Goal: Information Seeking & Learning: Learn about a topic

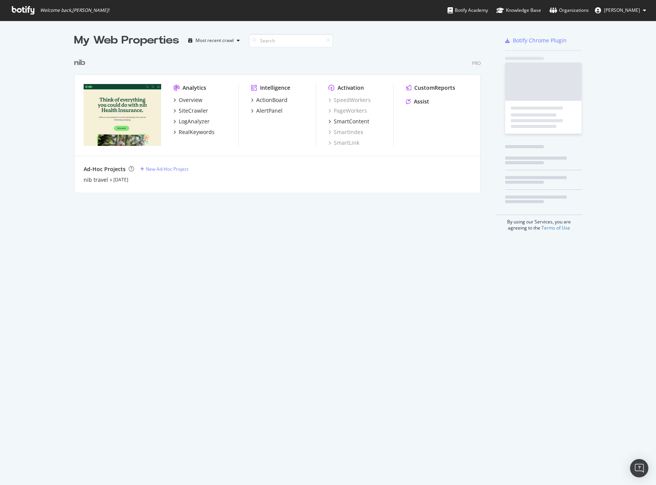
scroll to position [479, 645]
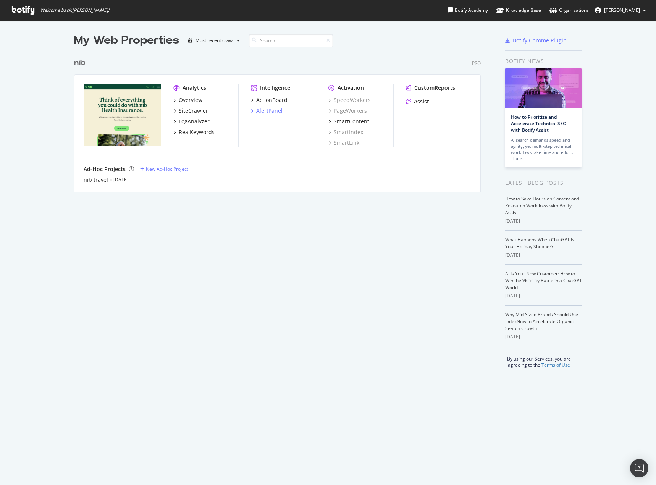
click at [278, 113] on div "AlertPanel" at bounding box center [269, 111] width 26 height 8
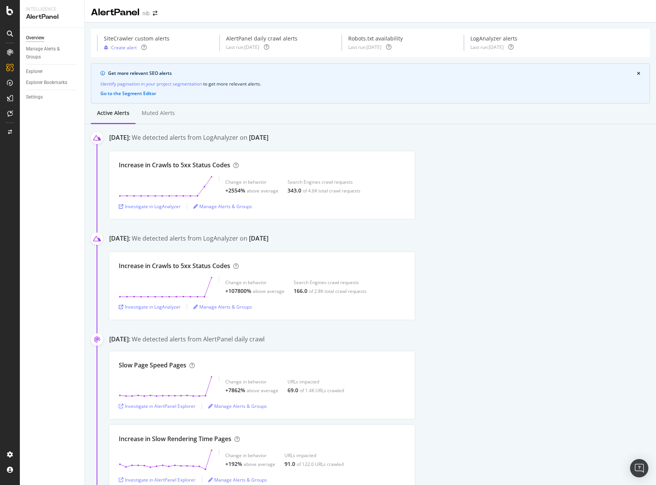
click at [518, 172] on div "Increase in Crawls to 5xx Status Codes Change in behavior +2554% above average …" at bounding box center [382, 185] width 547 height 68
click at [47, 87] on div "ActionBoard" at bounding box center [43, 88] width 30 height 8
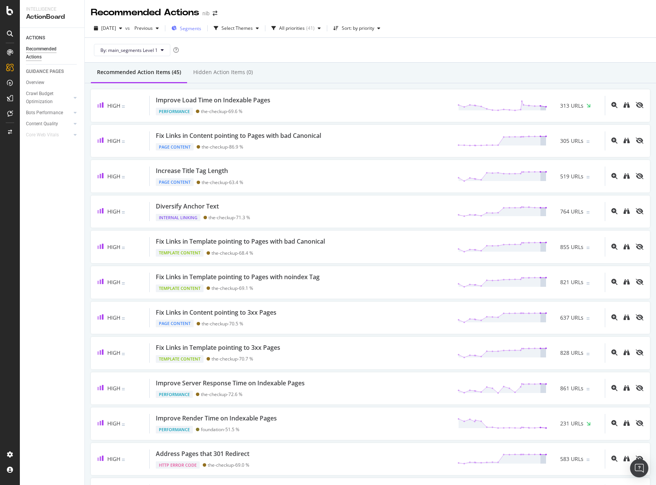
click at [201, 27] on span "Segments" at bounding box center [190, 28] width 21 height 6
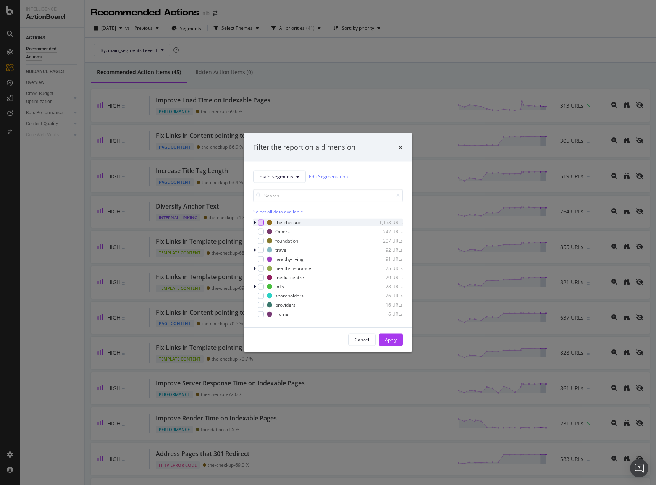
click at [262, 222] on div "modal" at bounding box center [261, 222] width 6 height 6
click at [398, 340] on button "Apply" at bounding box center [391, 339] width 24 height 12
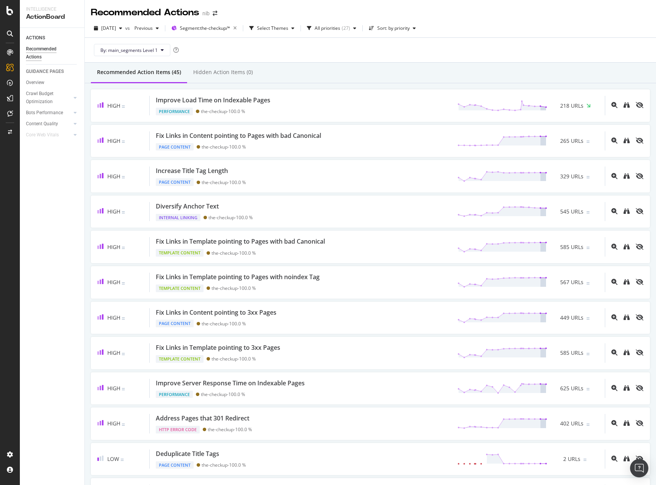
click at [8, 271] on div at bounding box center [10, 247] width 18 height 402
click at [54, 278] on div "ACTIONS Recommended Actions GUIDANCE PAGES Overview Crawl Budget Optimization L…" at bounding box center [52, 256] width 65 height 457
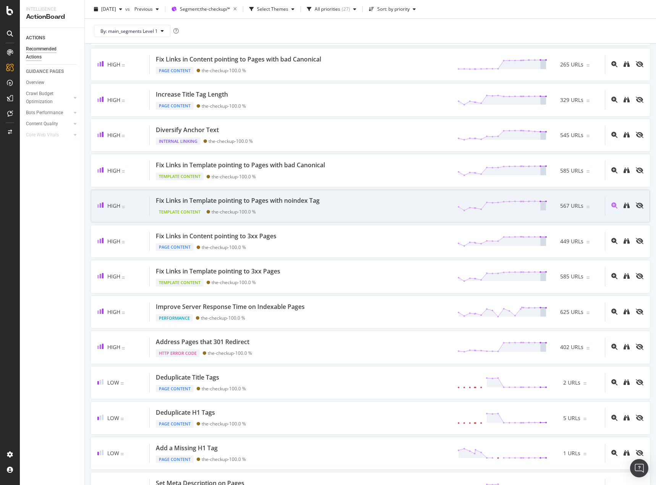
scroll to position [115, 0]
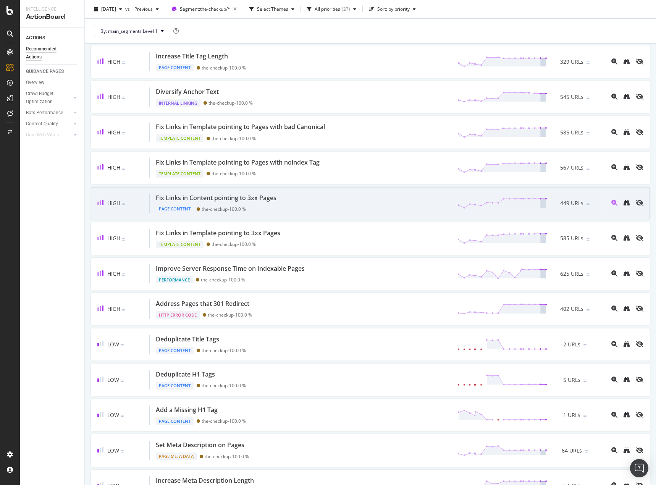
click at [331, 195] on div "Fix Links in Content pointing to 3xx Pages Page Content the-checkup - 100.0 % 4…" at bounding box center [377, 203] width 455 height 19
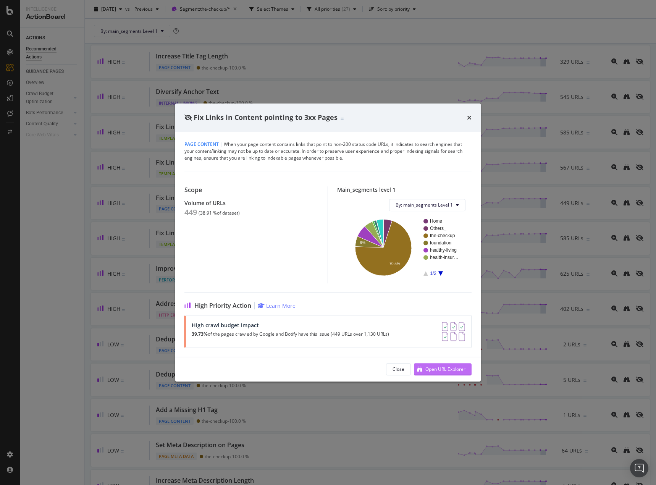
click at [446, 370] on div "Open URL Explorer" at bounding box center [445, 369] width 40 height 6
drag, startPoint x: 469, startPoint y: 120, endPoint x: 375, endPoint y: 9, distance: 145.3
click at [469, 120] on icon "times" at bounding box center [469, 118] width 5 height 6
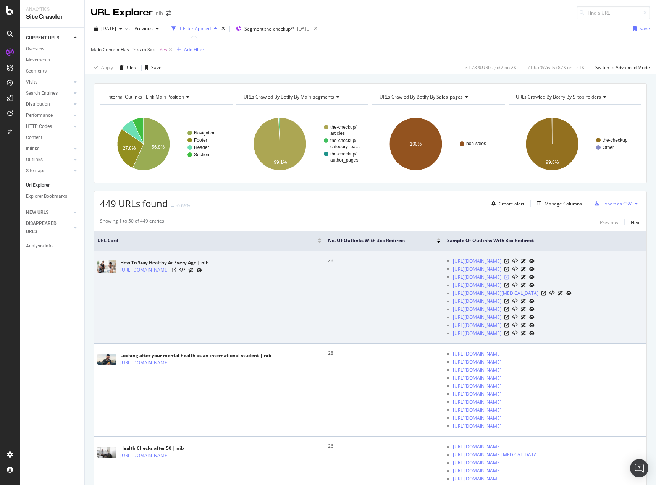
click at [509, 280] on icon at bounding box center [507, 277] width 5 height 5
